Goal: Task Accomplishment & Management: Use online tool/utility

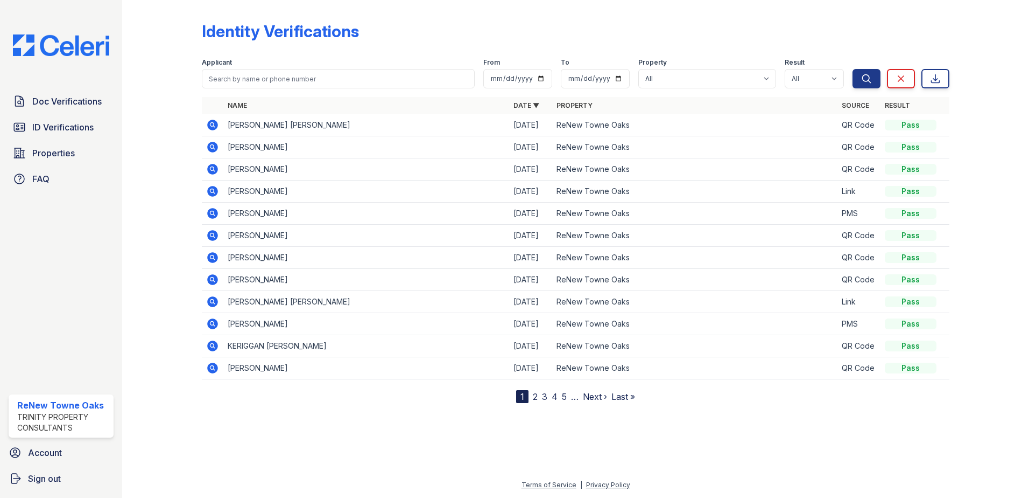
click at [213, 147] on icon at bounding box center [212, 146] width 3 height 3
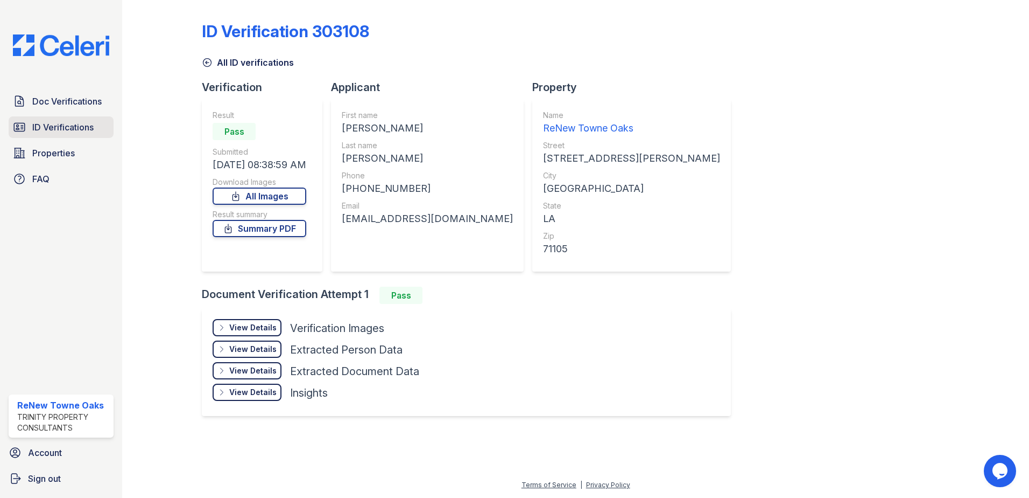
click at [51, 129] on span "ID Verifications" at bounding box center [62, 127] width 61 height 13
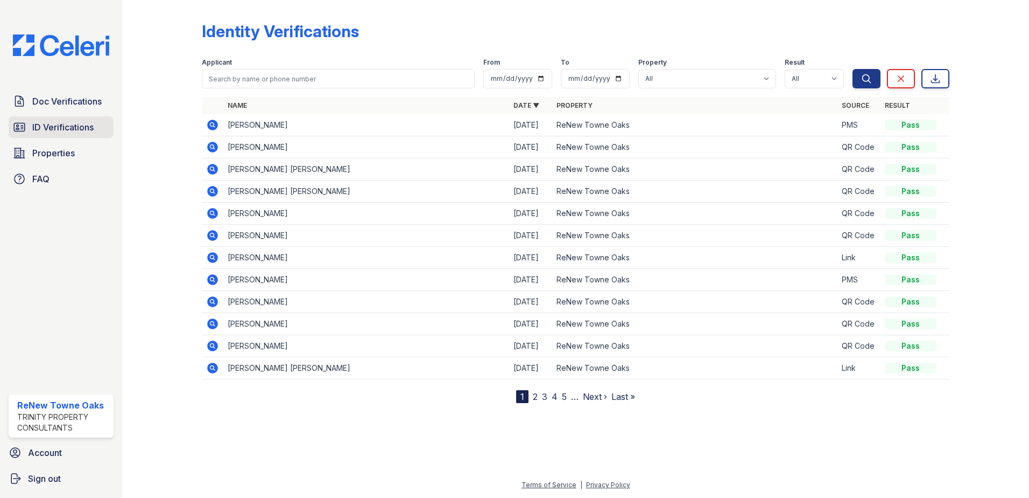
click at [91, 126] on span "ID Verifications" at bounding box center [62, 127] width 61 height 13
click at [212, 192] on icon at bounding box center [212, 190] width 3 height 3
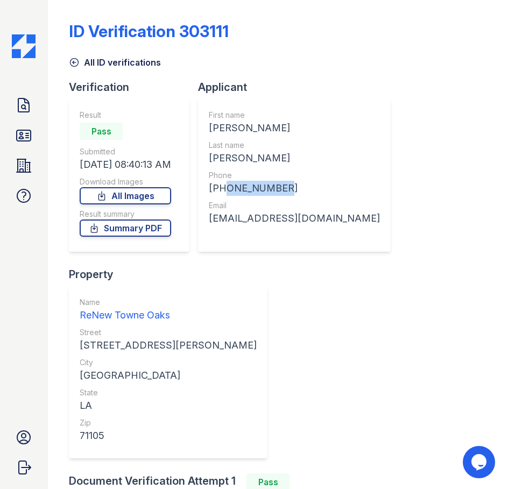
drag, startPoint x: 283, startPoint y: 185, endPoint x: 221, endPoint y: 185, distance: 61.4
click at [221, 185] on div "+13183446807" at bounding box center [294, 188] width 171 height 15
drag, startPoint x: 221, startPoint y: 185, endPoint x: 230, endPoint y: 187, distance: 9.4
copy div "3183446807"
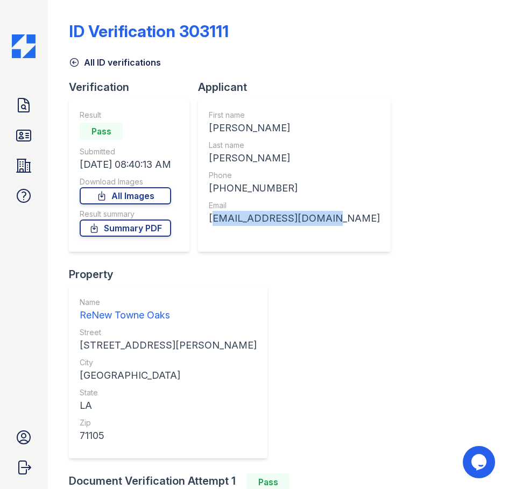
drag, startPoint x: 330, startPoint y: 218, endPoint x: 212, endPoint y: 225, distance: 118.2
click at [212, 225] on div "First name AARON DAVID Last name WILSON Phone +13183446807 Email awilson467@icl…" at bounding box center [294, 175] width 193 height 153
drag, startPoint x: 212, startPoint y: 225, endPoint x: 220, endPoint y: 221, distance: 8.9
copy div "awilson467@icloud.com"
